Goal: Task Accomplishment & Management: Complete application form

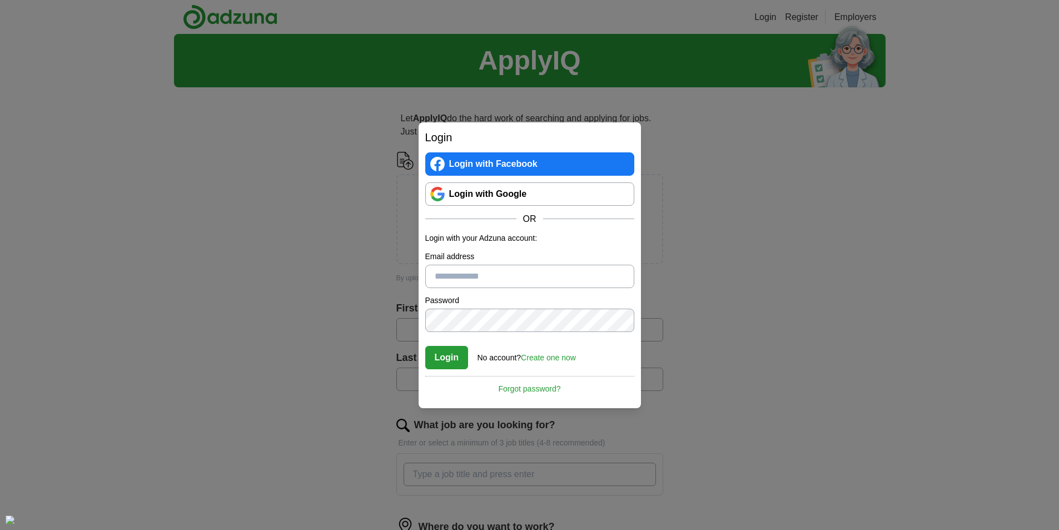
click at [551, 355] on link "Create one now" at bounding box center [548, 357] width 55 height 9
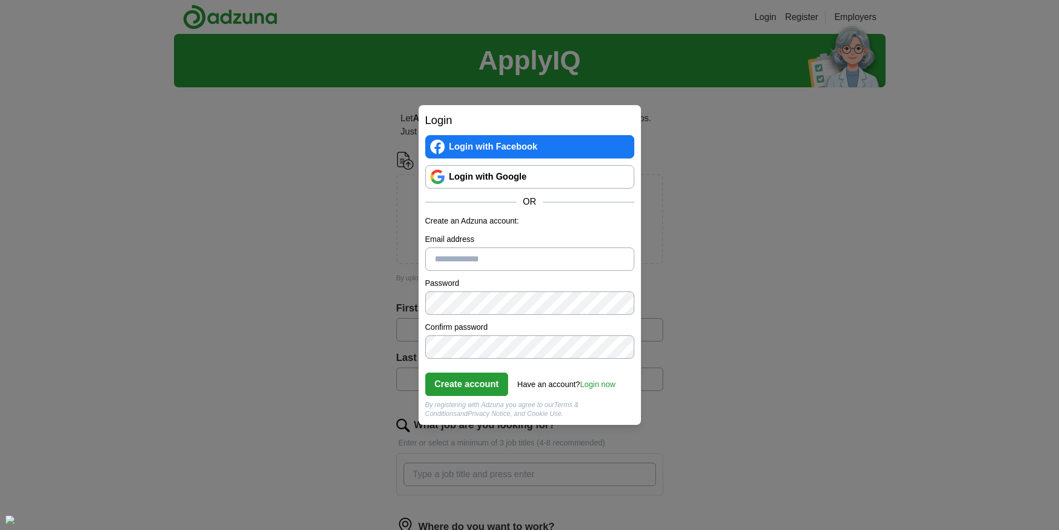
click at [485, 262] on input "Email address" at bounding box center [529, 258] width 209 height 23
type input "**********"
click at [457, 382] on button "Create account" at bounding box center [466, 383] width 83 height 23
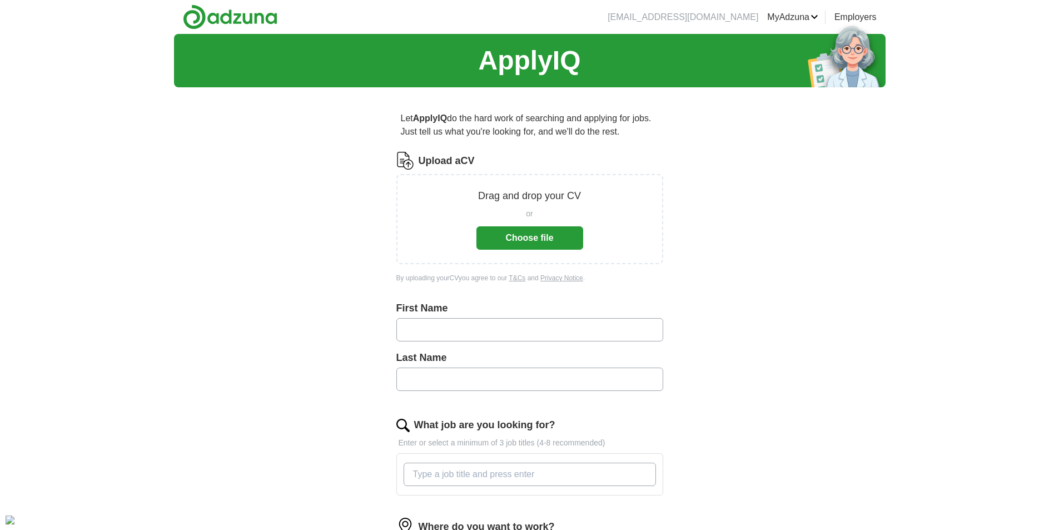
click at [536, 244] on button "Choose file" at bounding box center [529, 237] width 107 height 23
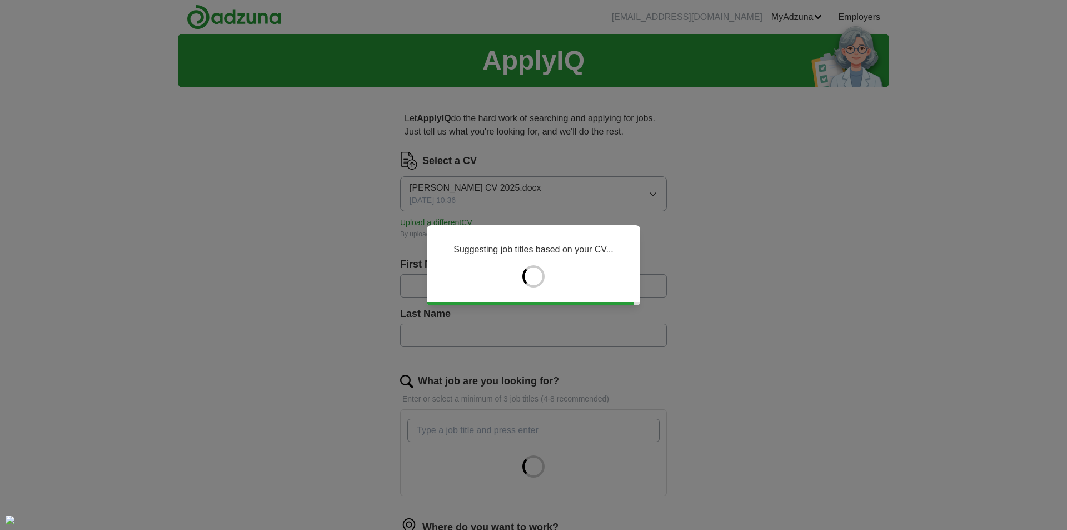
type input "*******"
type input "*****"
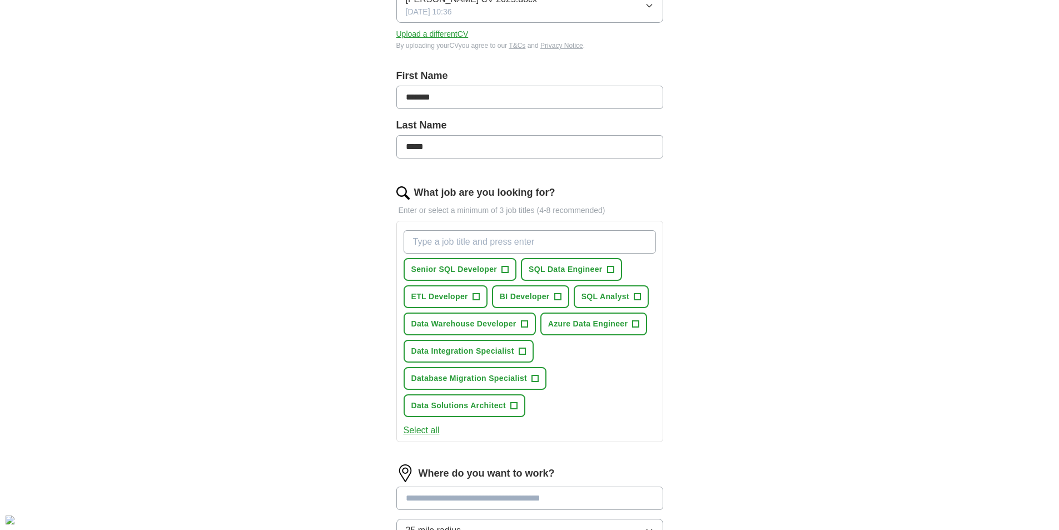
scroll to position [278, 0]
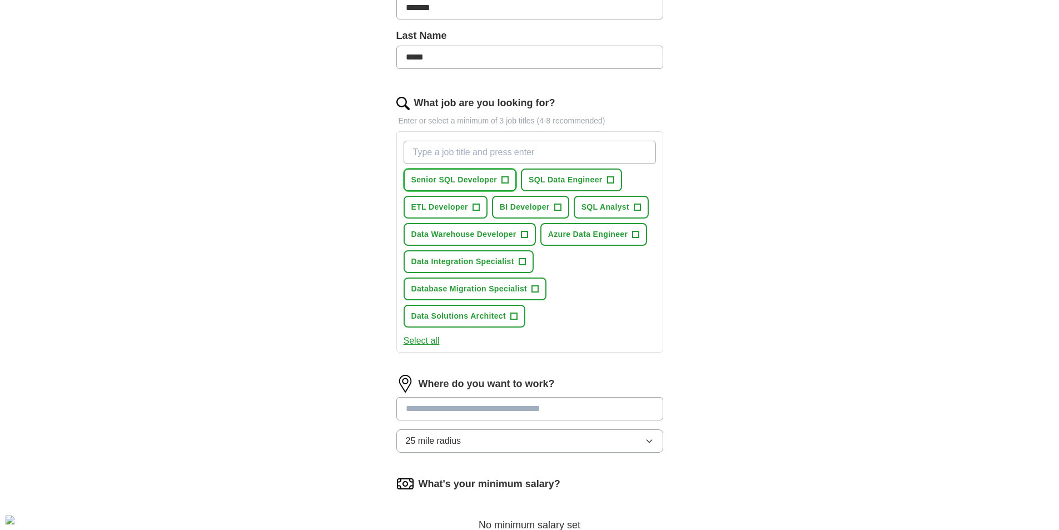
click at [504, 179] on span "+" at bounding box center [505, 180] width 7 height 9
click at [611, 182] on span "+" at bounding box center [610, 180] width 7 height 9
click at [476, 206] on span "+" at bounding box center [475, 207] width 7 height 9
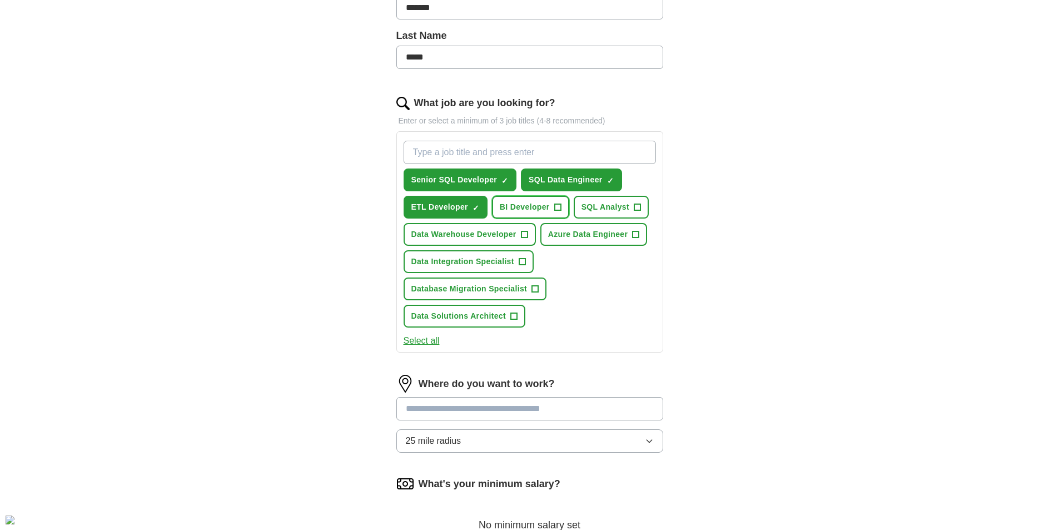
click at [555, 207] on span "+" at bounding box center [557, 207] width 7 height 9
click at [638, 206] on span "+" at bounding box center [637, 207] width 7 height 9
click at [524, 233] on span "+" at bounding box center [524, 234] width 7 height 9
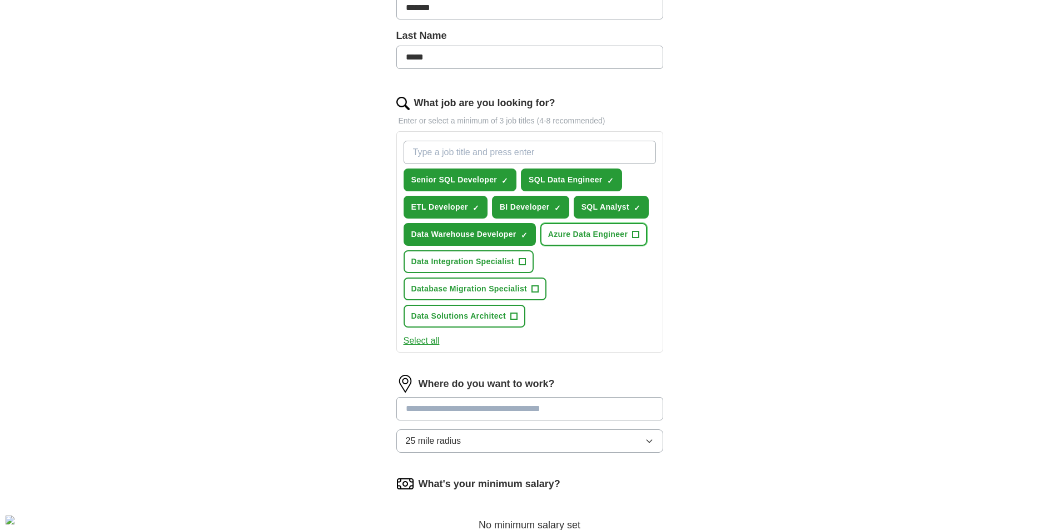
click at [632, 237] on span "+" at bounding box center [635, 234] width 7 height 9
click at [518, 260] on span "+" at bounding box center [521, 261] width 7 height 7
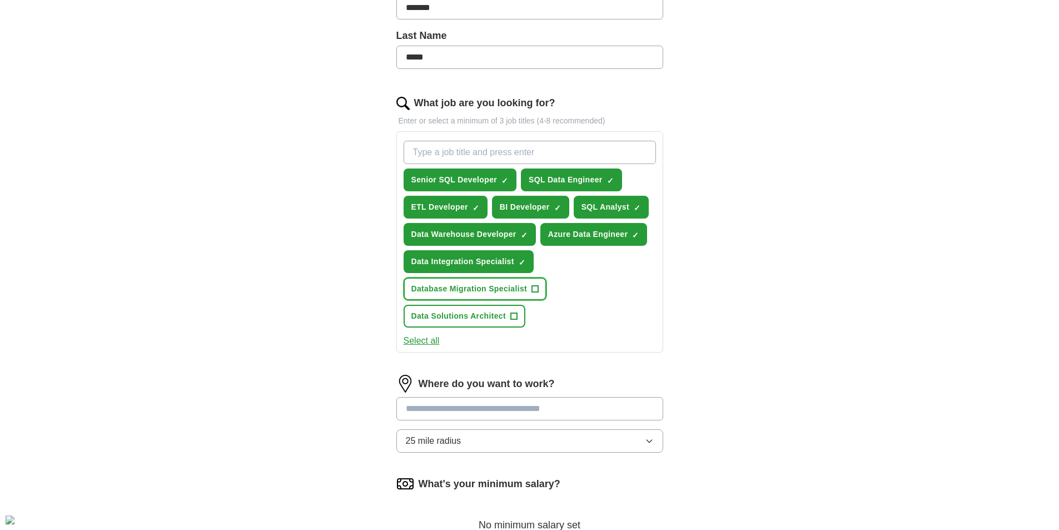
click at [537, 289] on span "+" at bounding box center [535, 289] width 7 height 9
click at [512, 318] on span "+" at bounding box center [513, 316] width 7 height 9
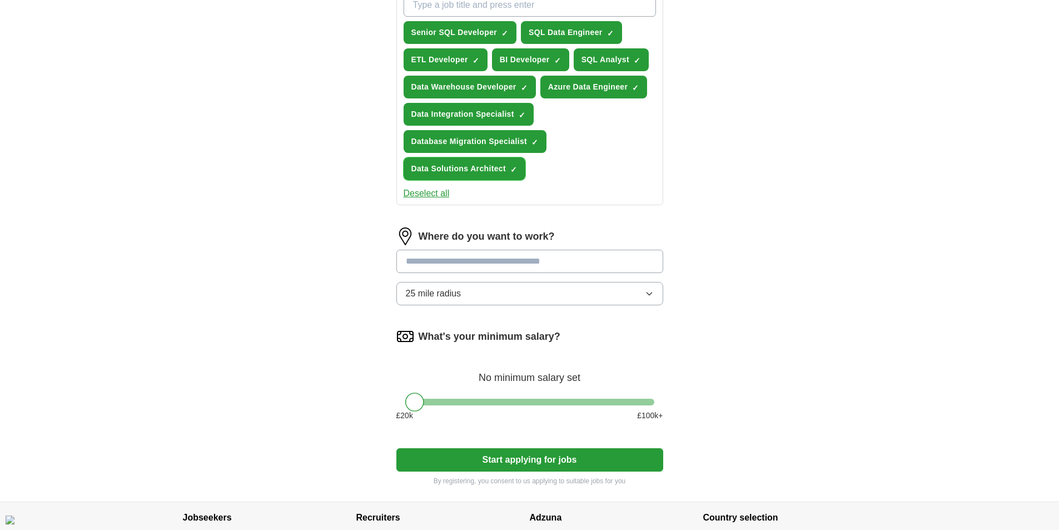
scroll to position [521, 0]
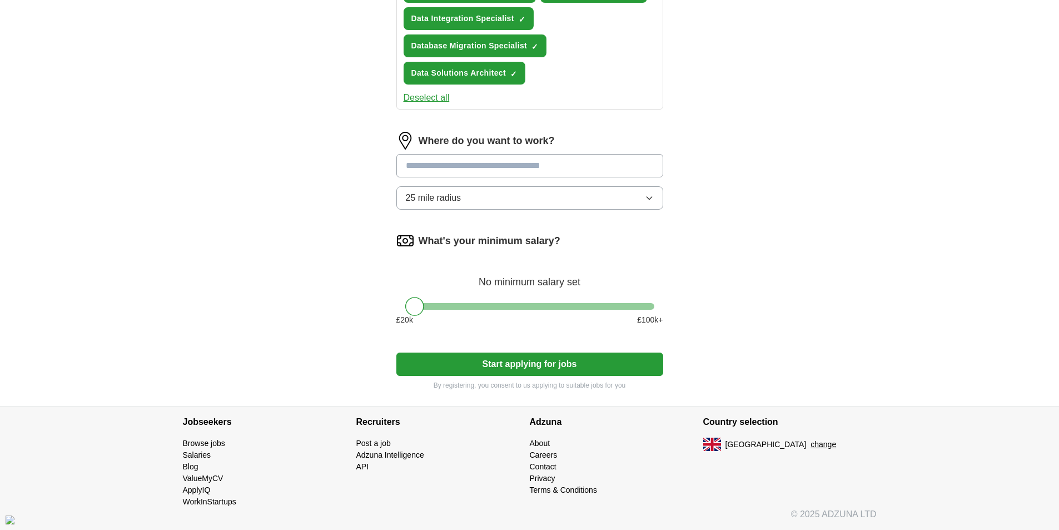
click at [469, 173] on input at bounding box center [529, 165] width 267 height 23
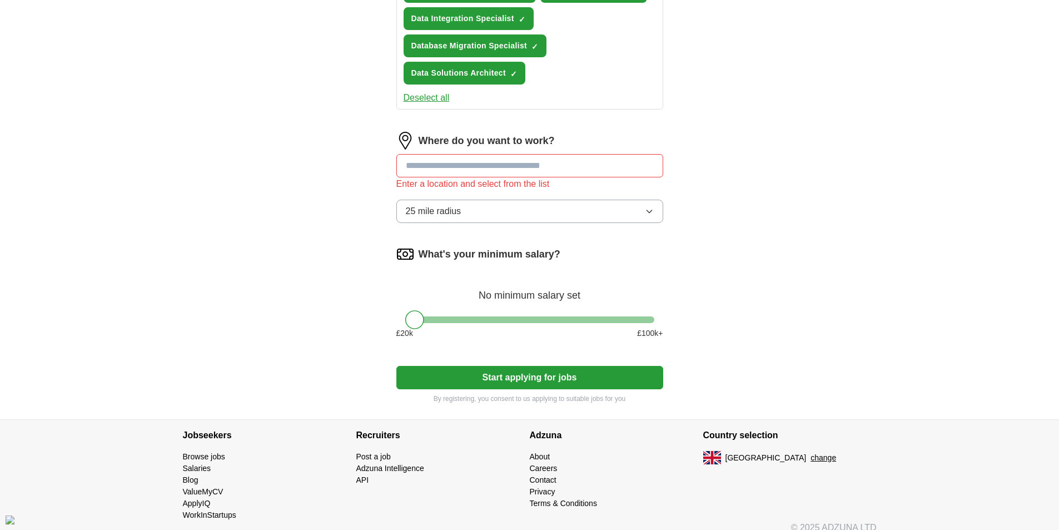
click at [482, 197] on div "Where do you want to work? Enter a location and select from the list 25 mile ra…" at bounding box center [529, 182] width 267 height 100
click at [458, 210] on span "25 mile radius" at bounding box center [434, 211] width 56 height 13
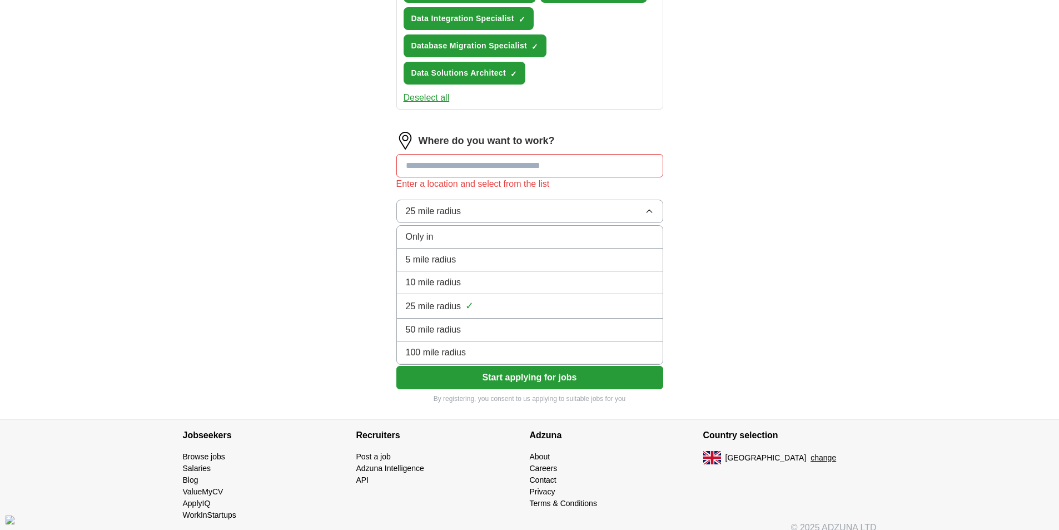
click at [481, 336] on li "50 mile radius" at bounding box center [530, 329] width 266 height 23
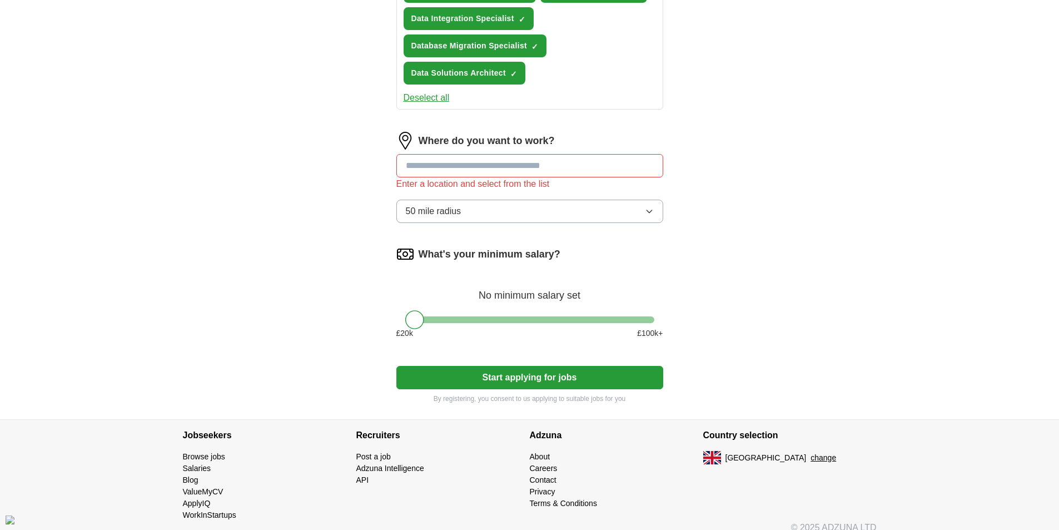
click at [448, 154] on input at bounding box center [529, 165] width 267 height 23
type input "******"
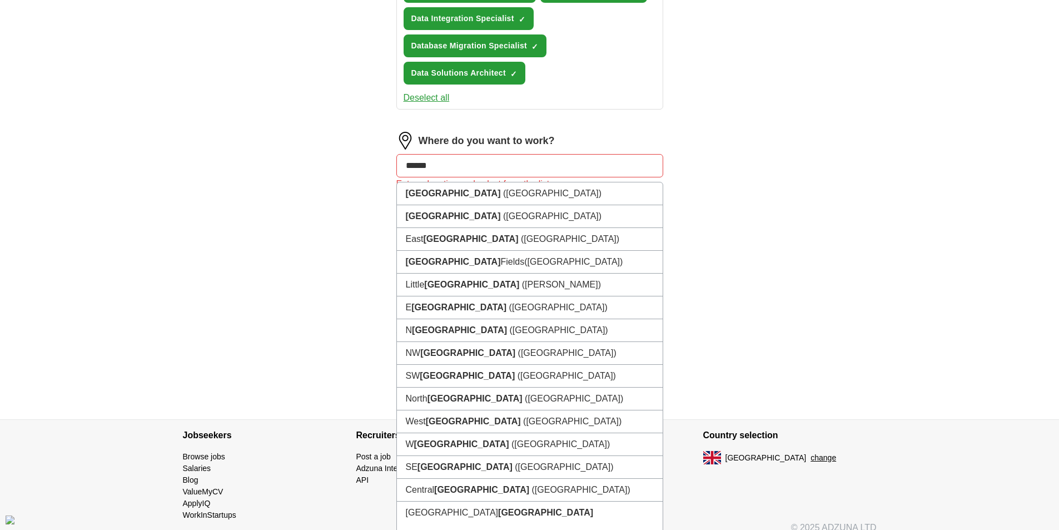
click at [477, 166] on input "******" at bounding box center [529, 165] width 267 height 23
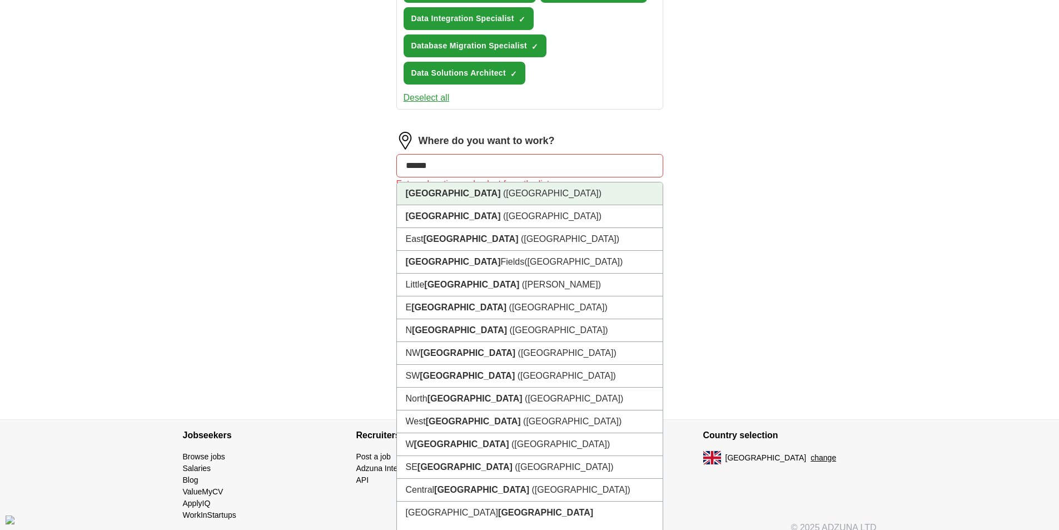
click at [475, 197] on li "[GEOGRAPHIC_DATA] ([GEOGRAPHIC_DATA])" at bounding box center [530, 193] width 266 height 23
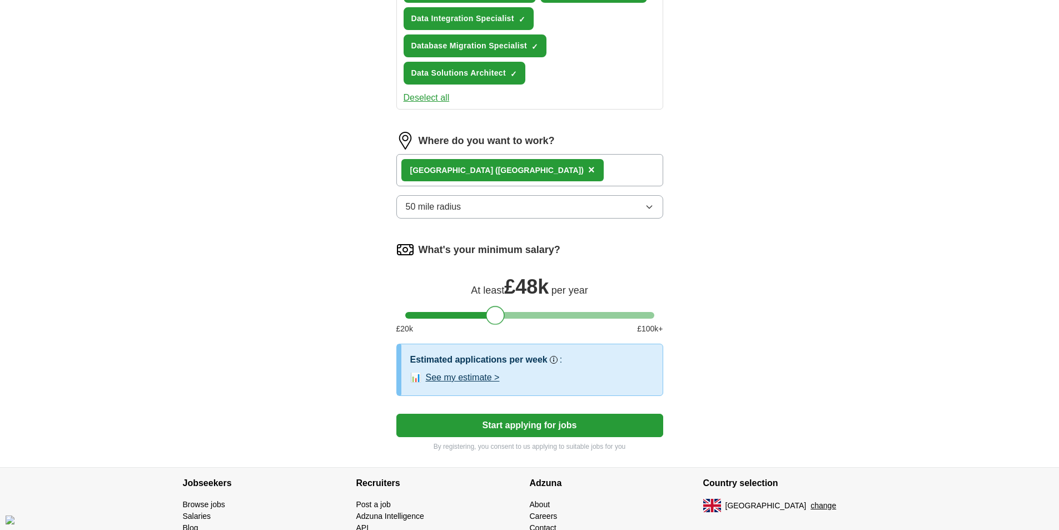
drag, startPoint x: 417, startPoint y: 316, endPoint x: 497, endPoint y: 317, distance: 79.5
click at [497, 317] on div at bounding box center [495, 315] width 19 height 19
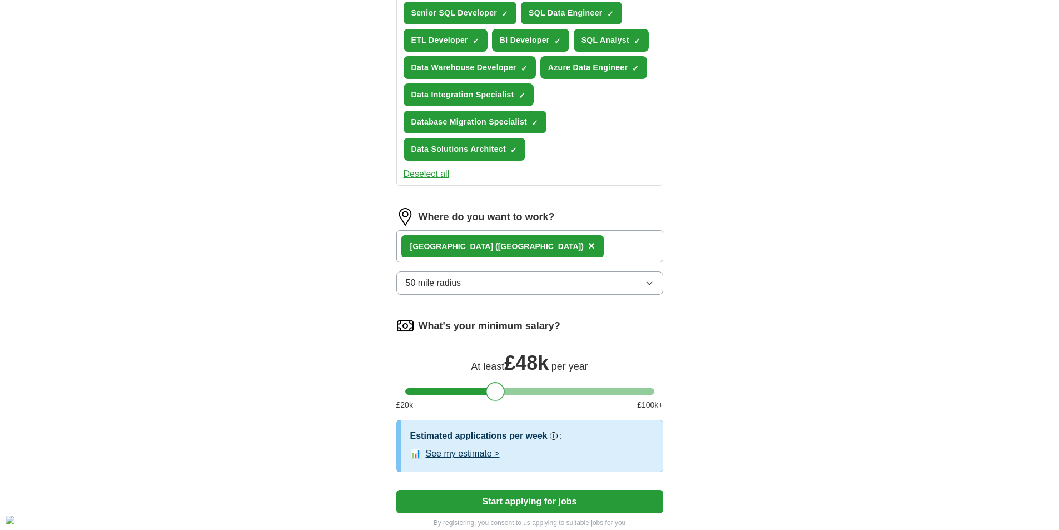
scroll to position [582, 0]
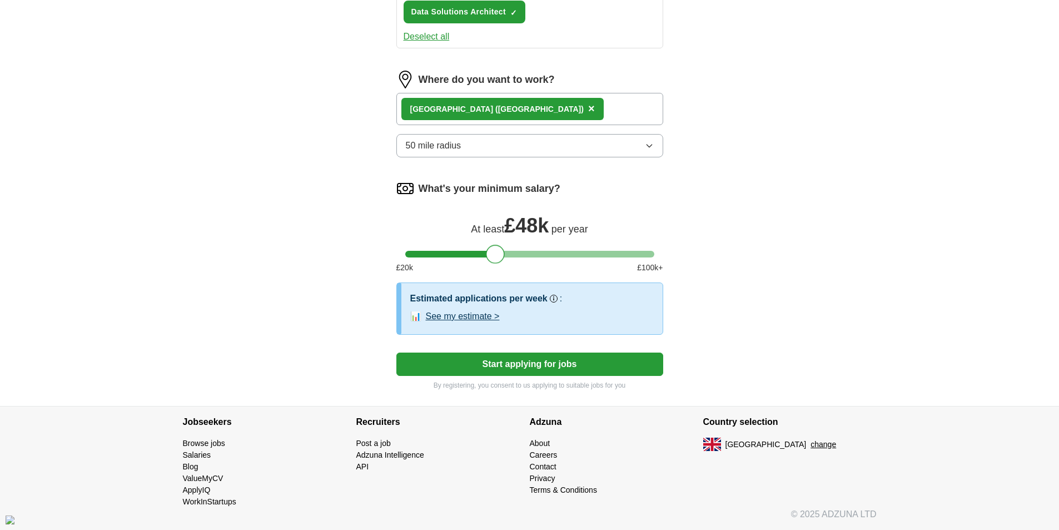
click at [478, 316] on button "See my estimate >" at bounding box center [463, 316] width 74 height 13
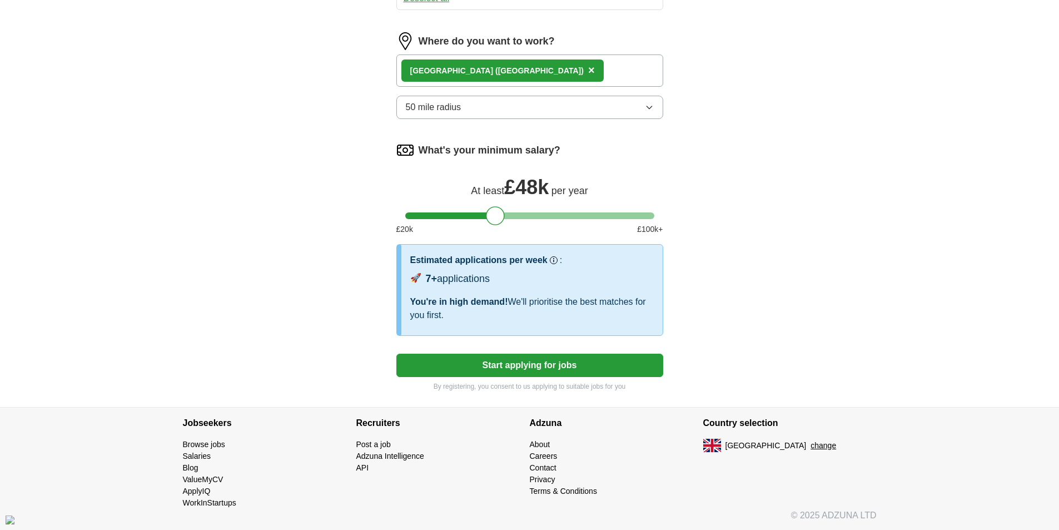
scroll to position [621, 0]
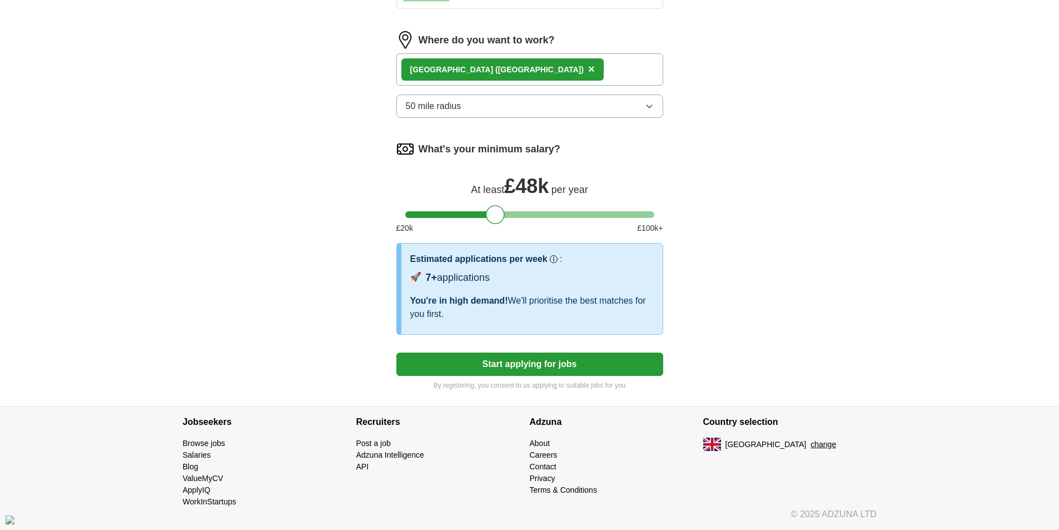
click at [532, 366] on button "Start applying for jobs" at bounding box center [529, 363] width 267 height 23
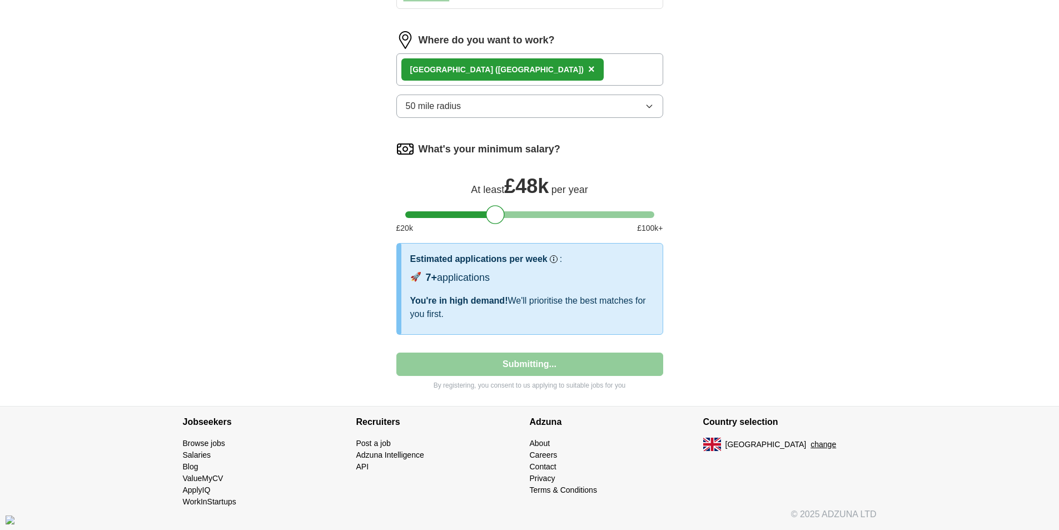
select select "**"
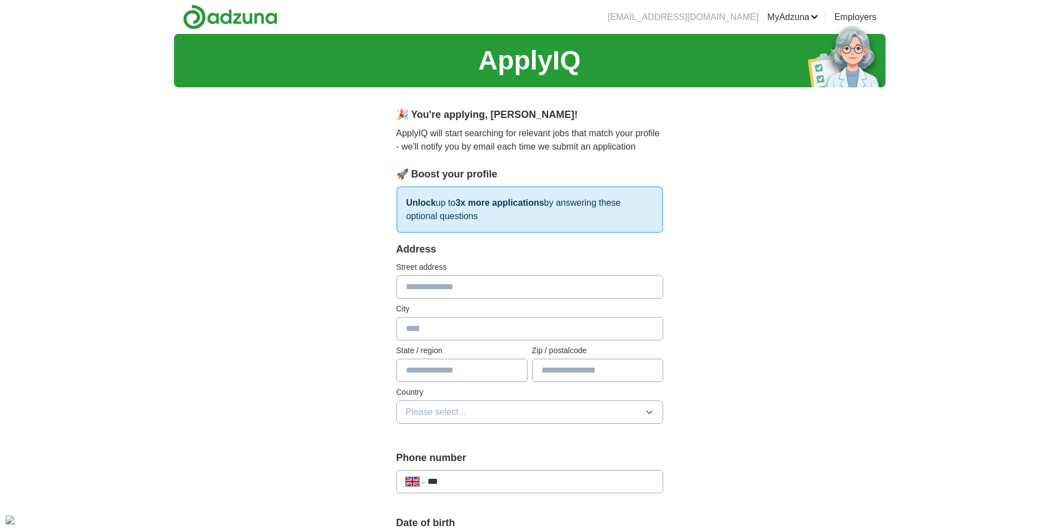
scroll to position [333, 0]
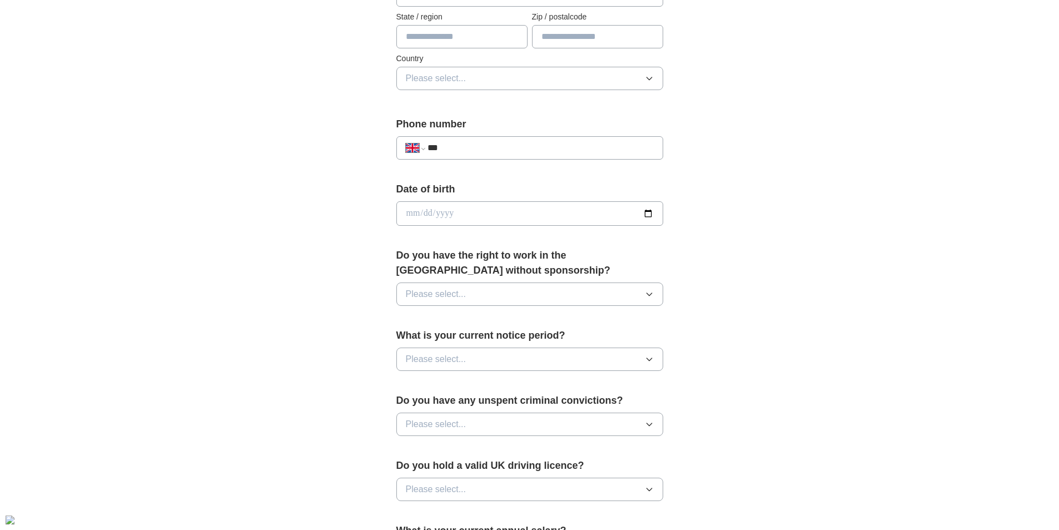
click at [466, 138] on div "**********" at bounding box center [529, 147] width 267 height 23
click at [471, 141] on div "**********" at bounding box center [529, 147] width 267 height 23
click at [476, 151] on input "***" at bounding box center [540, 147] width 226 height 13
type input "**********"
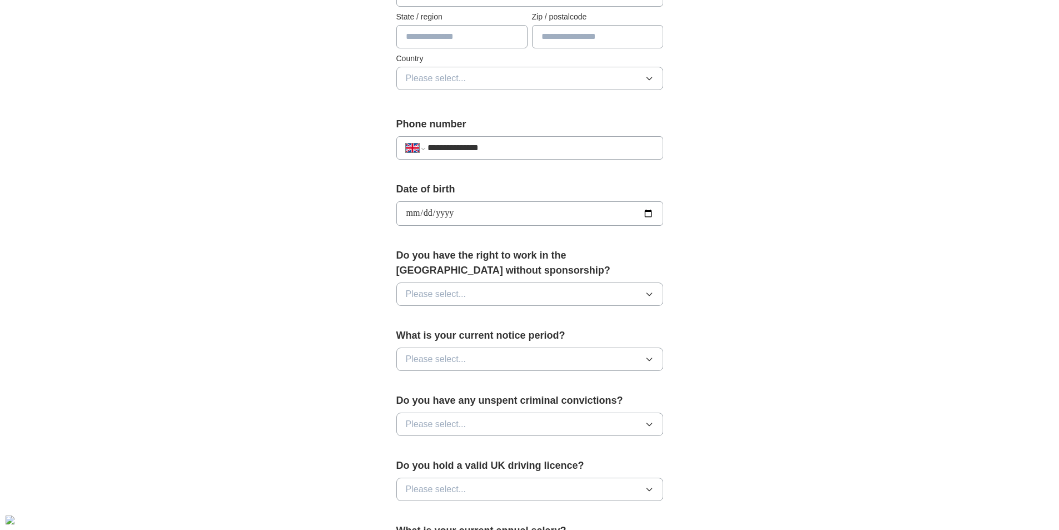
click at [501, 287] on button "Please select..." at bounding box center [529, 293] width 267 height 23
click at [489, 320] on div "Yes" at bounding box center [530, 319] width 248 height 13
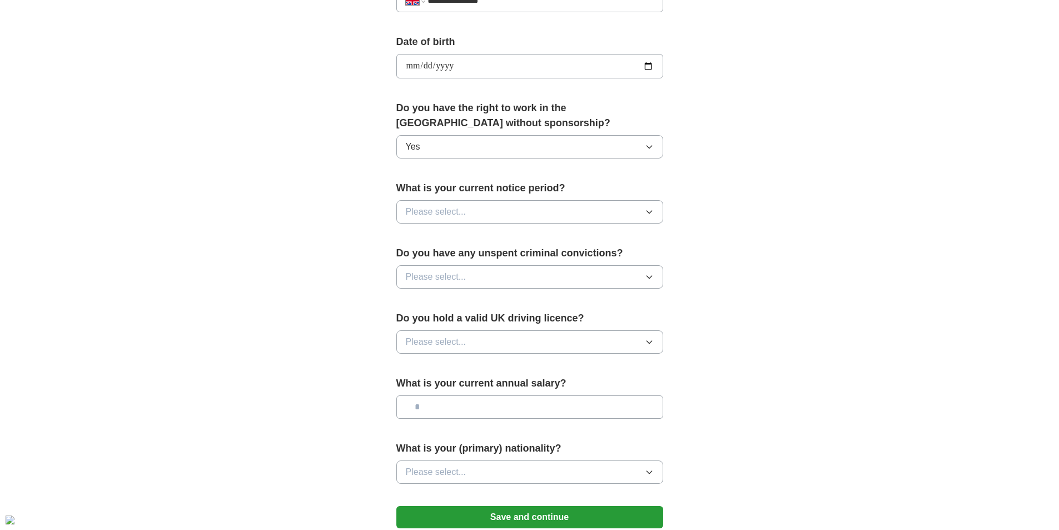
scroll to position [556, 0]
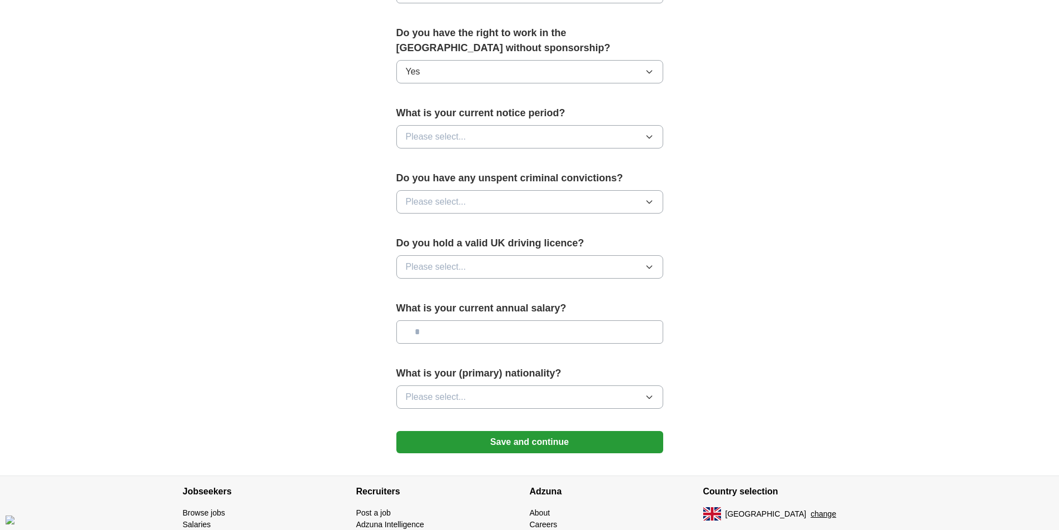
click at [473, 144] on button "Please select..." at bounding box center [529, 136] width 267 height 23
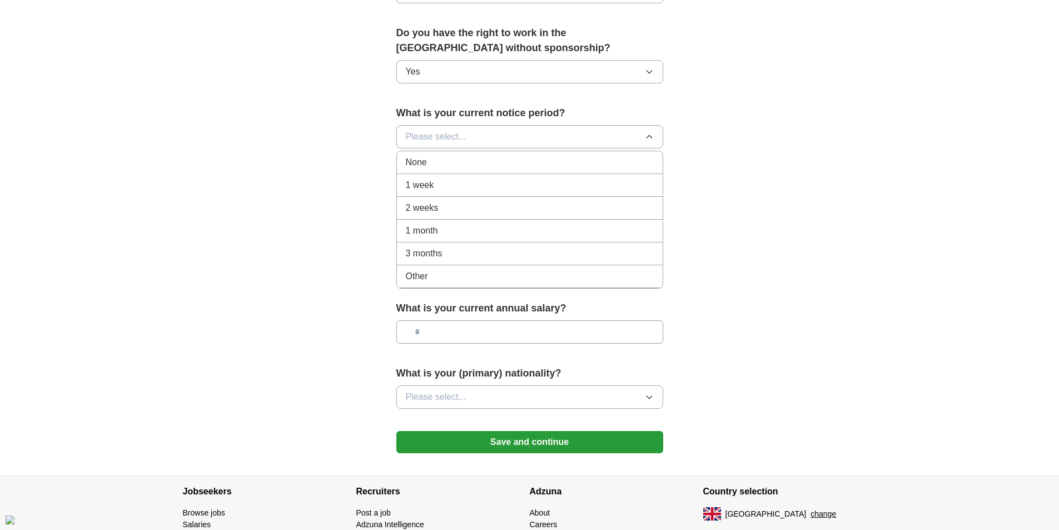
click at [470, 164] on div "None" at bounding box center [530, 162] width 248 height 13
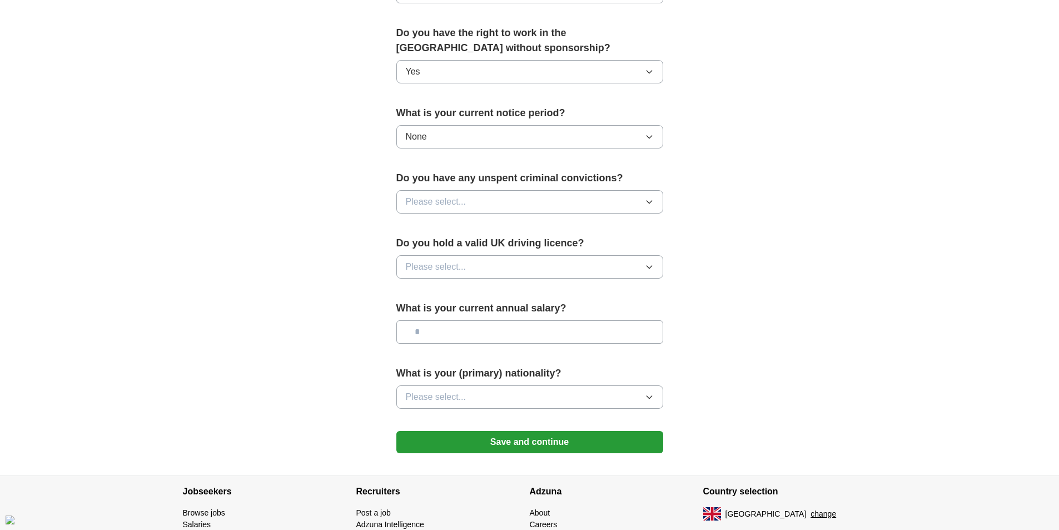
click at [476, 202] on button "Please select..." at bounding box center [529, 201] width 267 height 23
click at [463, 250] on div "No" at bounding box center [530, 249] width 248 height 13
click at [467, 272] on button "Please select..." at bounding box center [529, 266] width 267 height 23
click at [456, 295] on div "Yes" at bounding box center [530, 292] width 248 height 13
click at [460, 338] on input "text" at bounding box center [529, 331] width 267 height 23
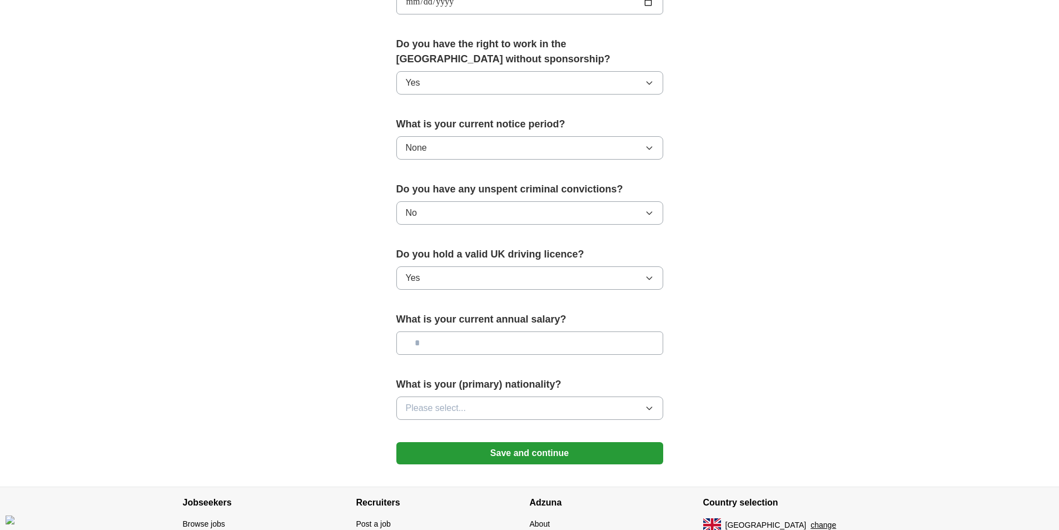
scroll to position [570, 0]
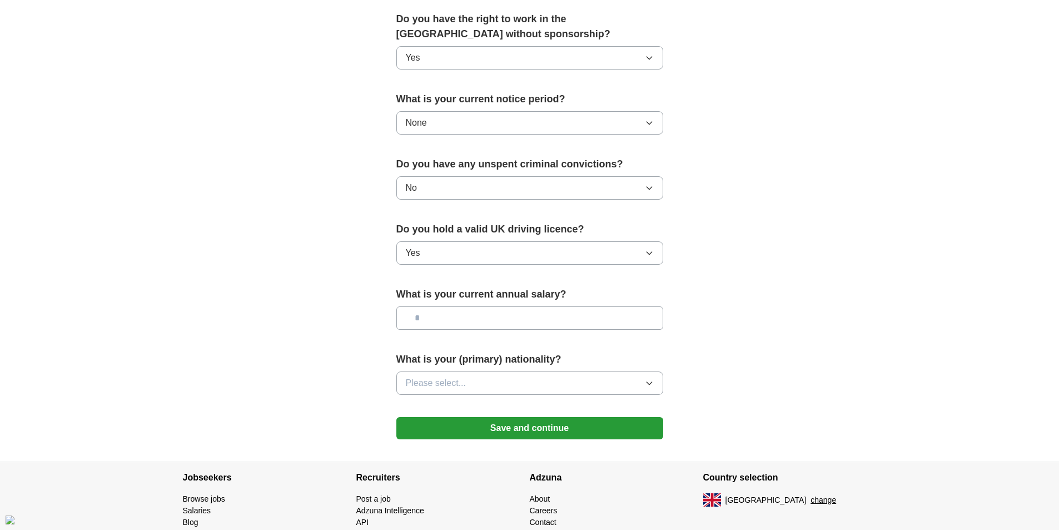
click at [507, 385] on button "Please select..." at bounding box center [529, 382] width 267 height 23
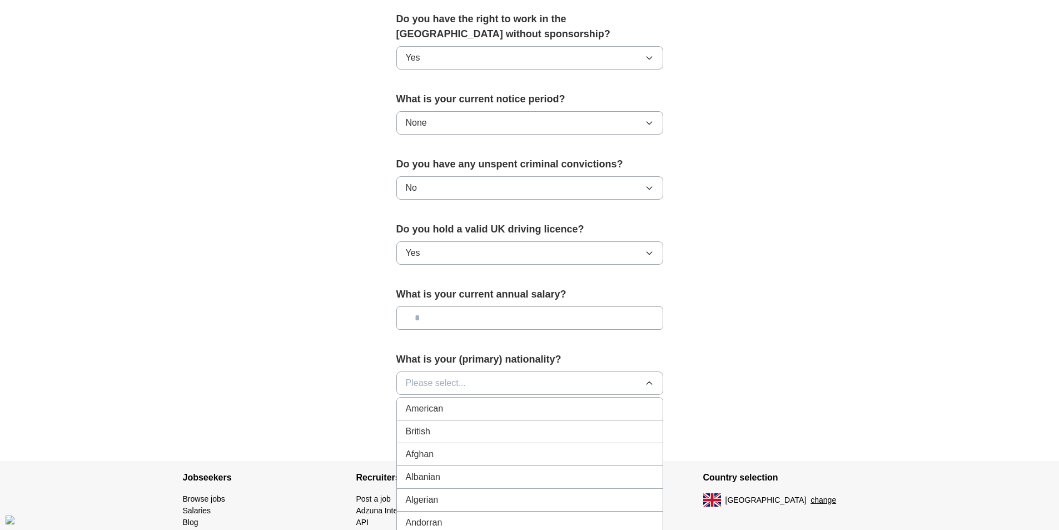
click at [483, 422] on li "British" at bounding box center [530, 431] width 266 height 23
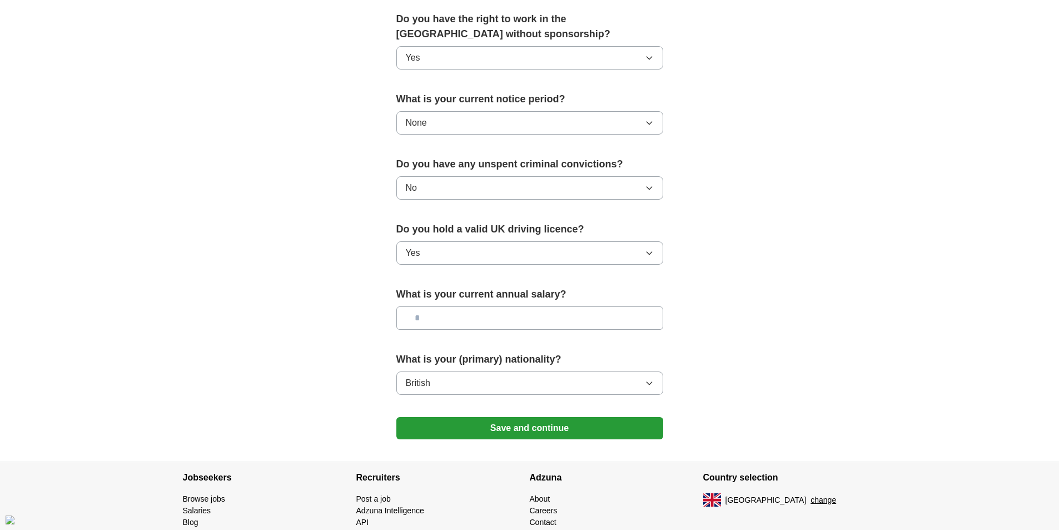
click at [518, 434] on button "Save and continue" at bounding box center [529, 428] width 267 height 22
